Goal: Find specific page/section: Find specific page/section

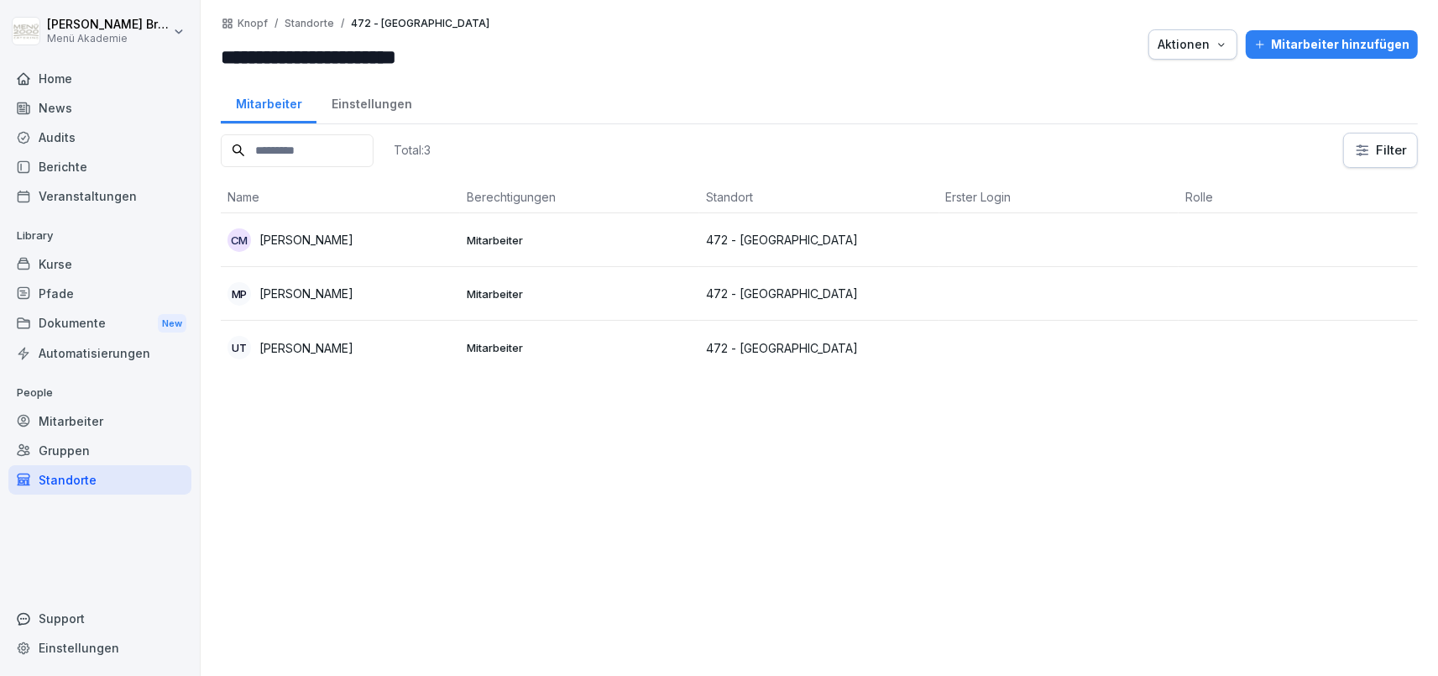
click at [92, 87] on div "Home" at bounding box center [99, 78] width 183 height 29
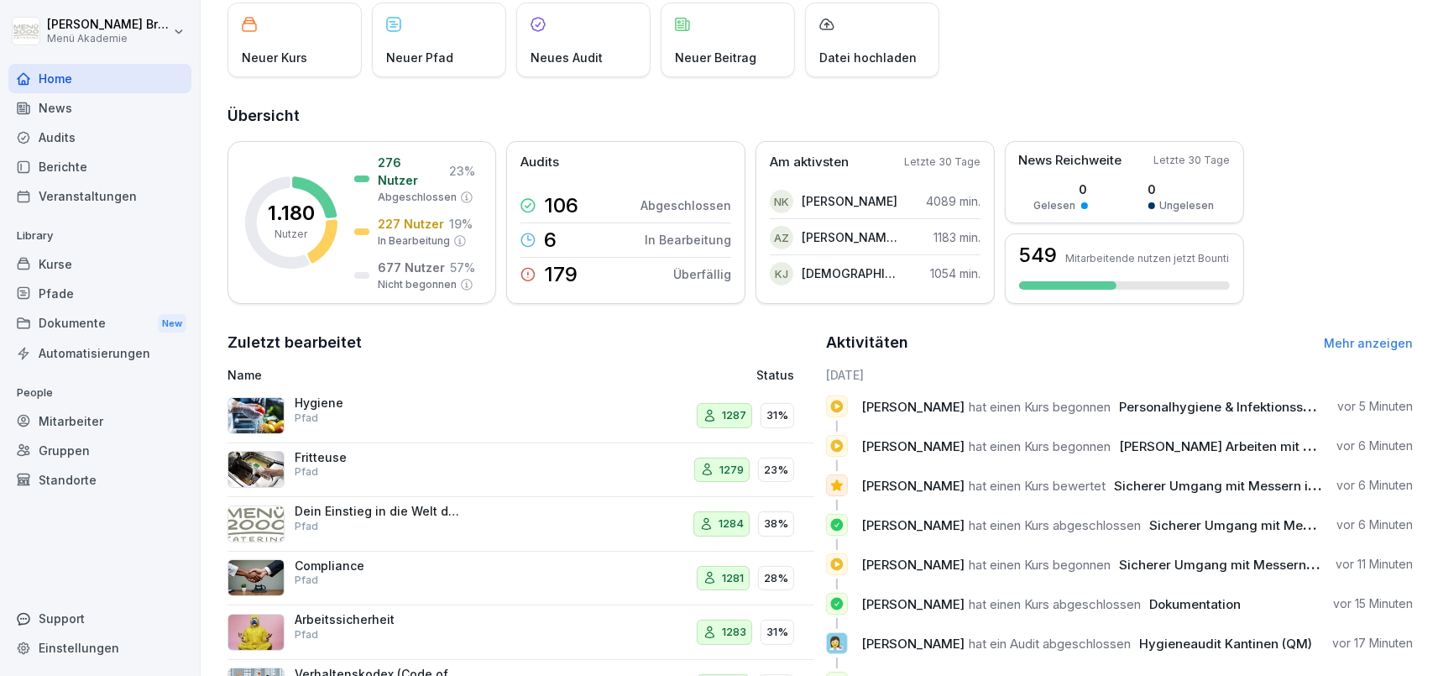
scroll to position [79, 0]
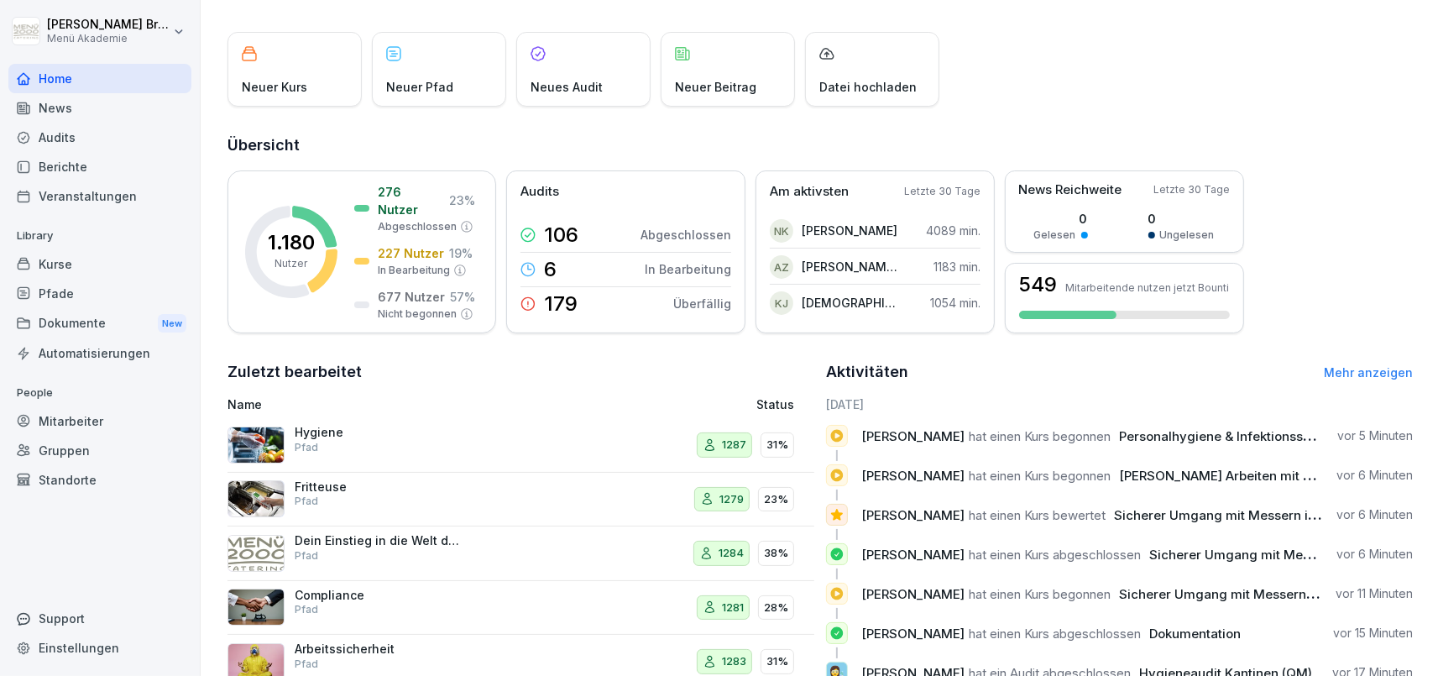
click at [76, 273] on div "Kurse" at bounding box center [99, 263] width 183 height 29
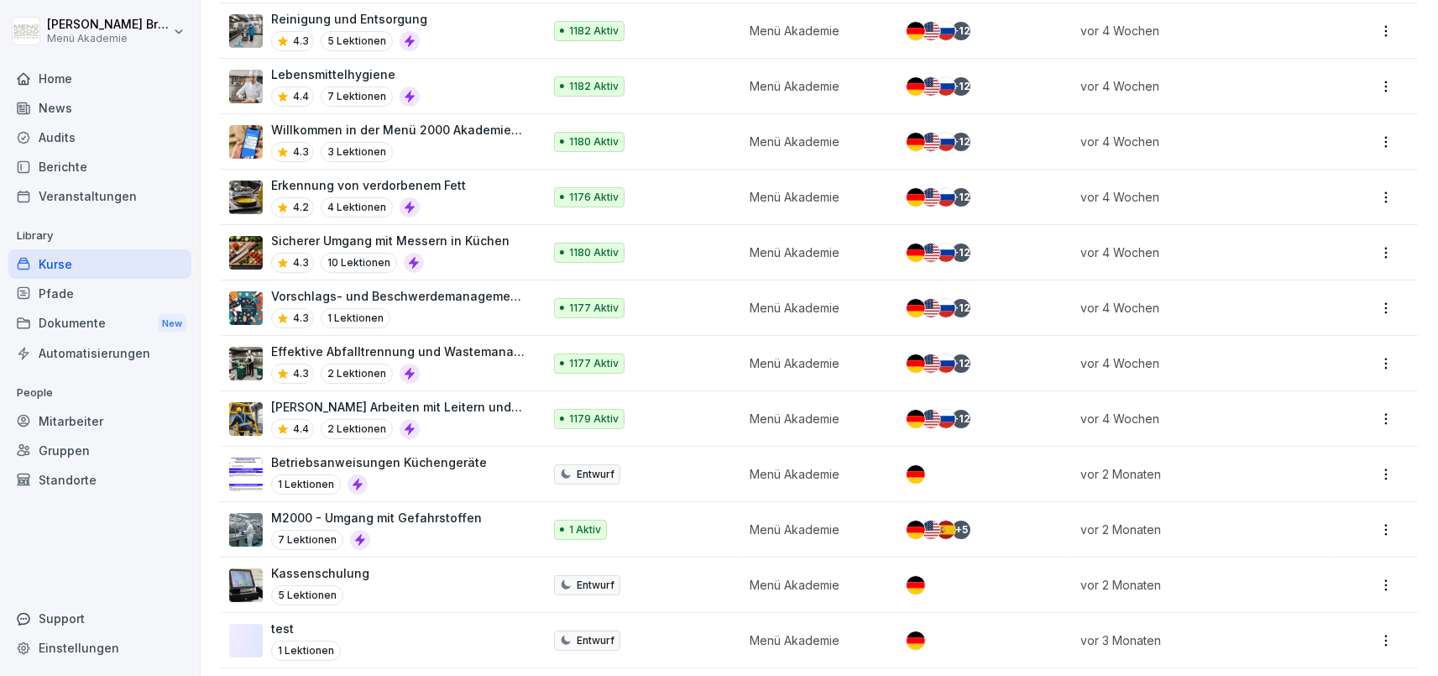
scroll to position [970, 0]
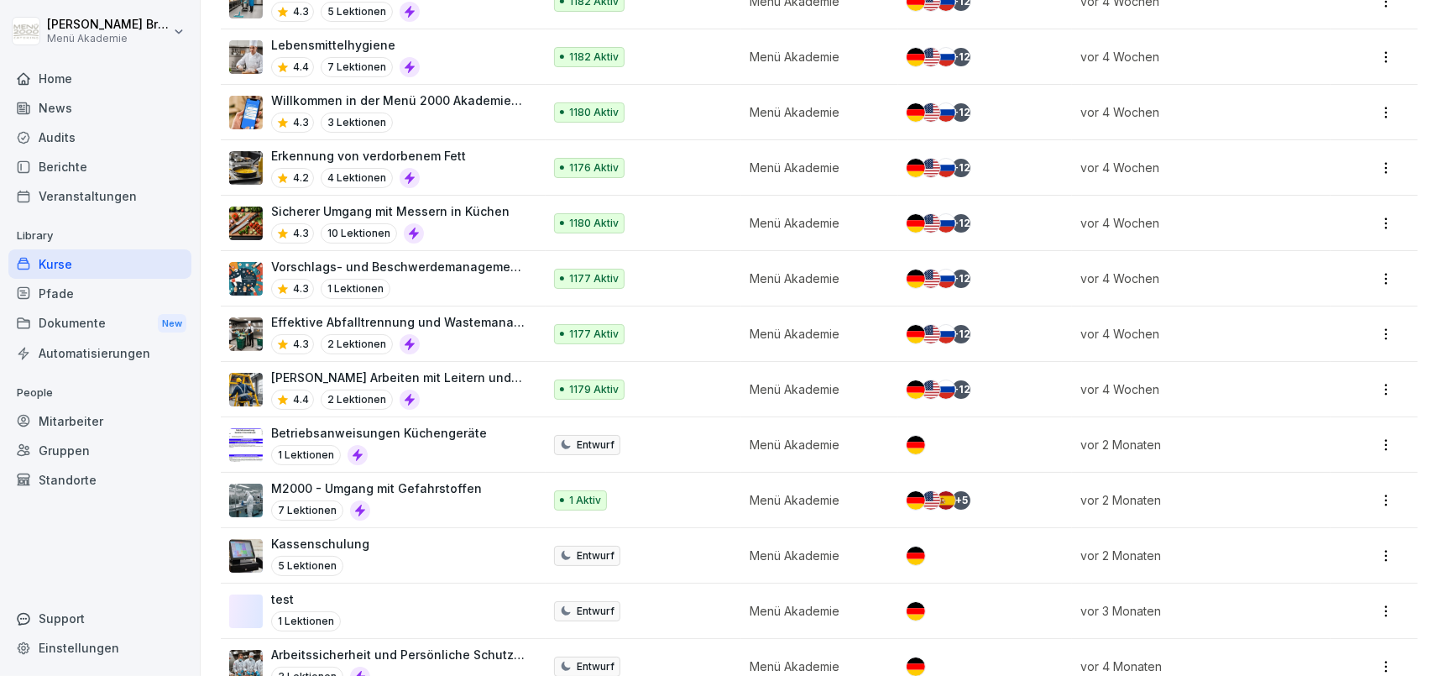
click at [82, 476] on div "Standorte" at bounding box center [99, 479] width 183 height 29
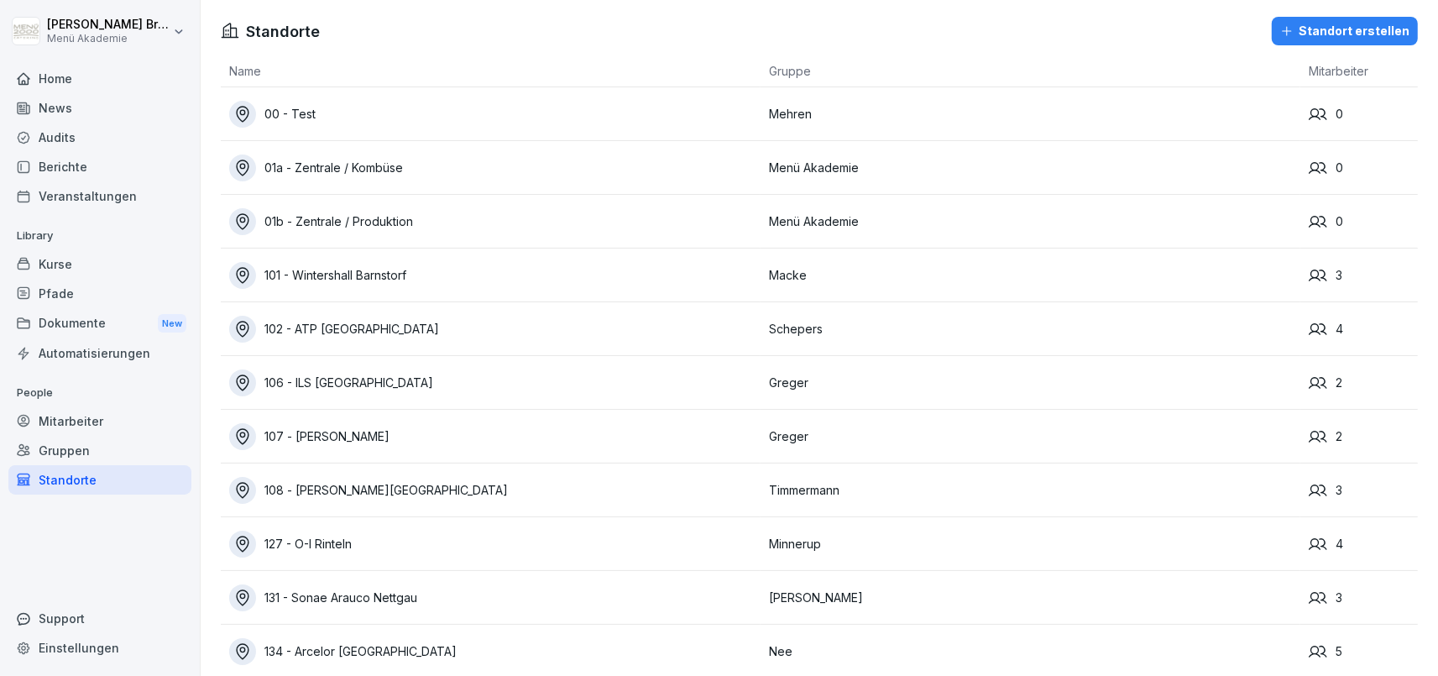
scroll to position [10092, 0]
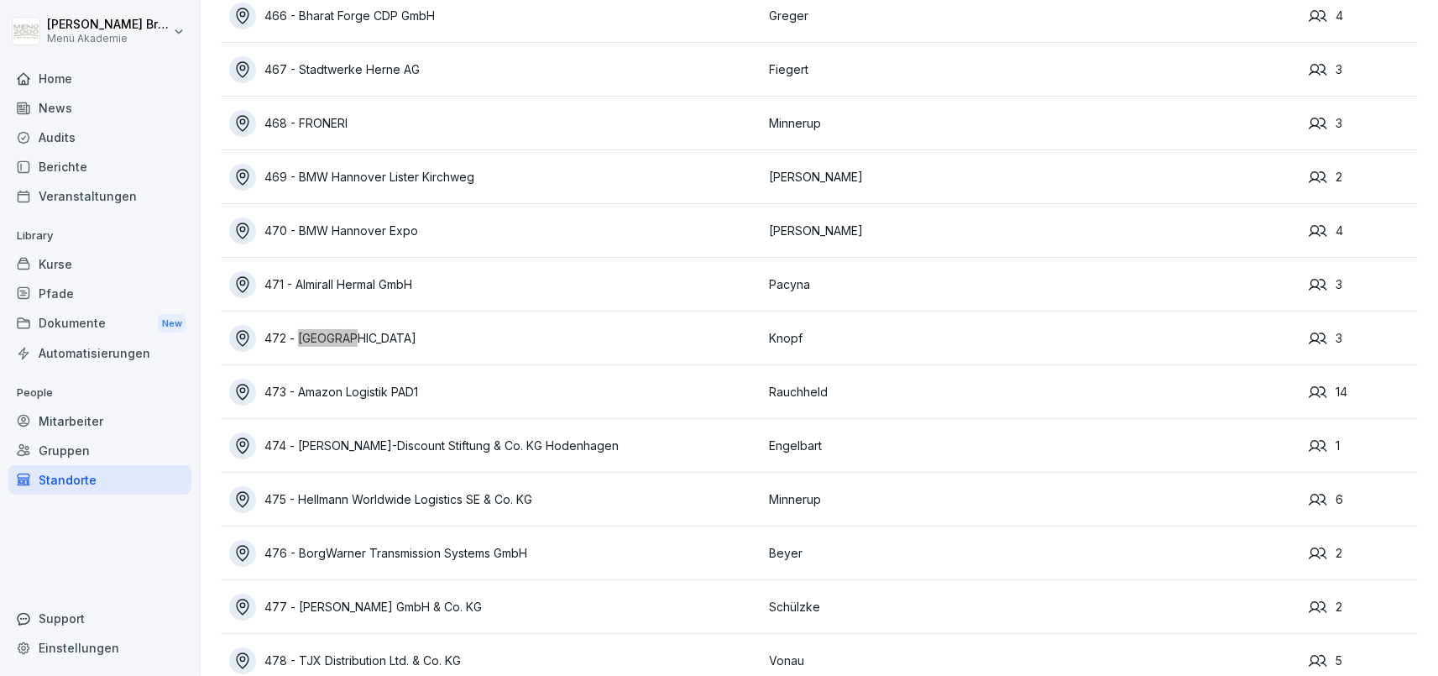
click at [383, 335] on div "472 - [GEOGRAPHIC_DATA]" at bounding box center [494, 338] width 531 height 27
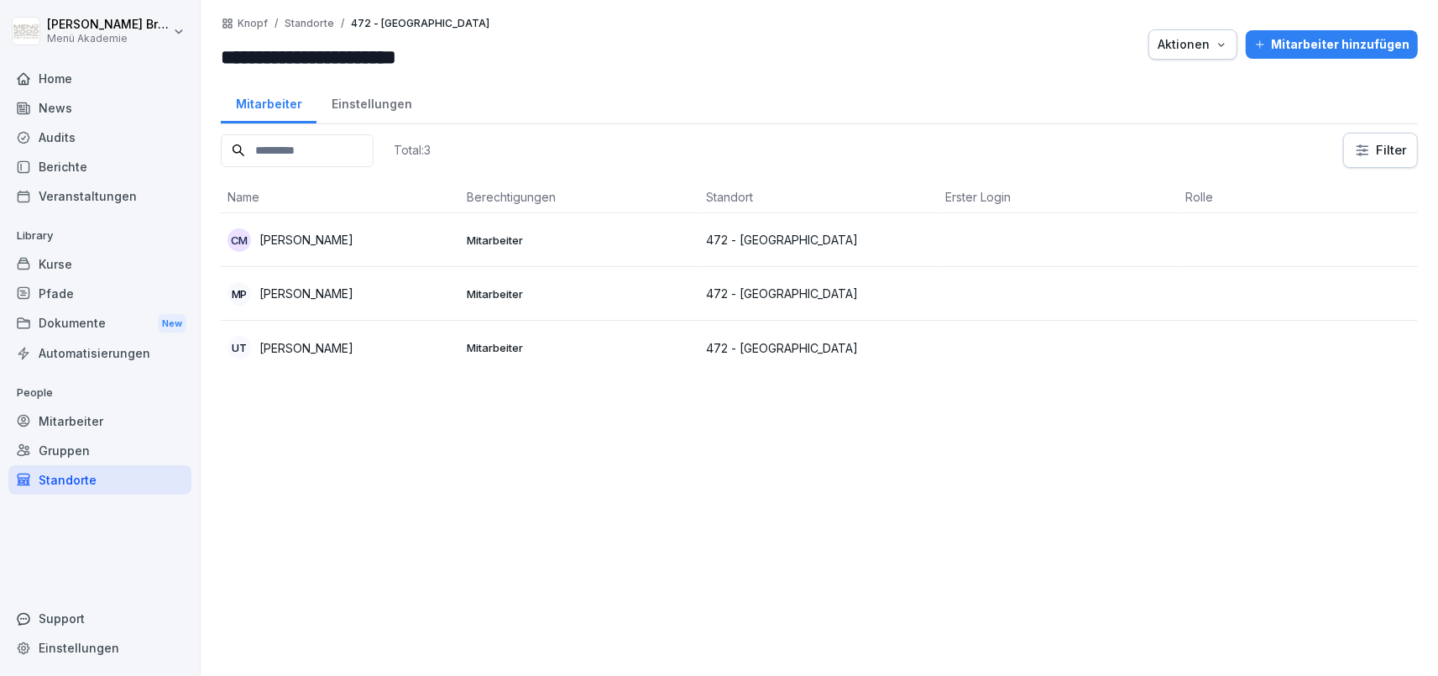
click at [328, 216] on td "CM [PERSON_NAME]" at bounding box center [340, 240] width 239 height 54
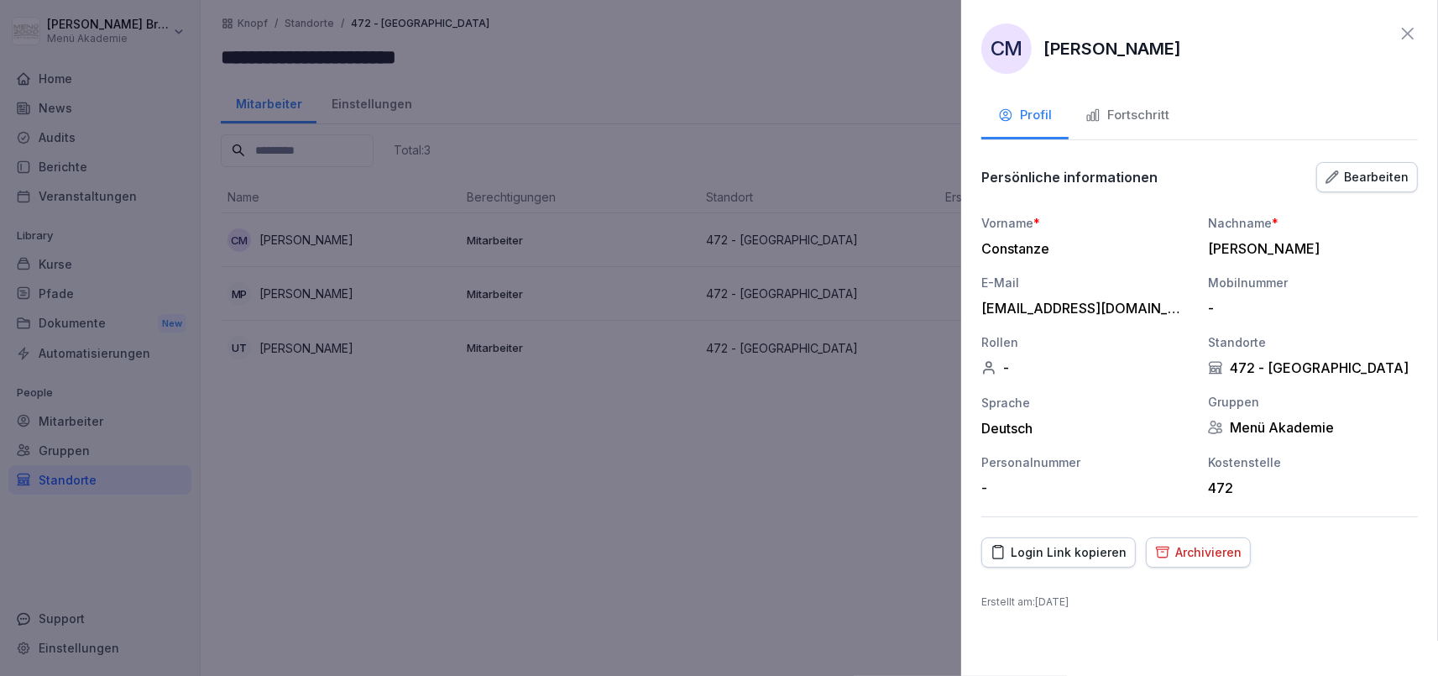
click at [799, 553] on div at bounding box center [719, 338] width 1438 height 676
